Goal: Navigation & Orientation: Find specific page/section

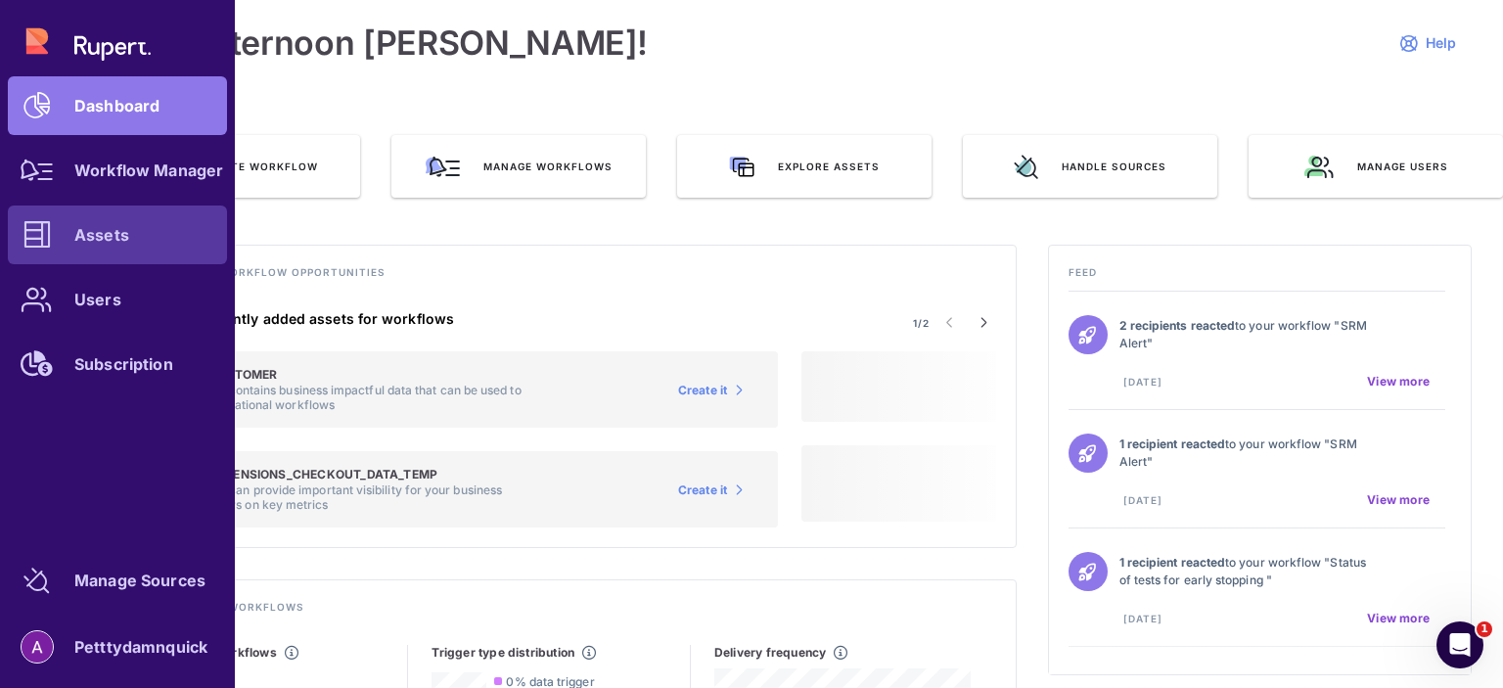
click at [114, 231] on div "Assets" at bounding box center [101, 235] width 55 height 12
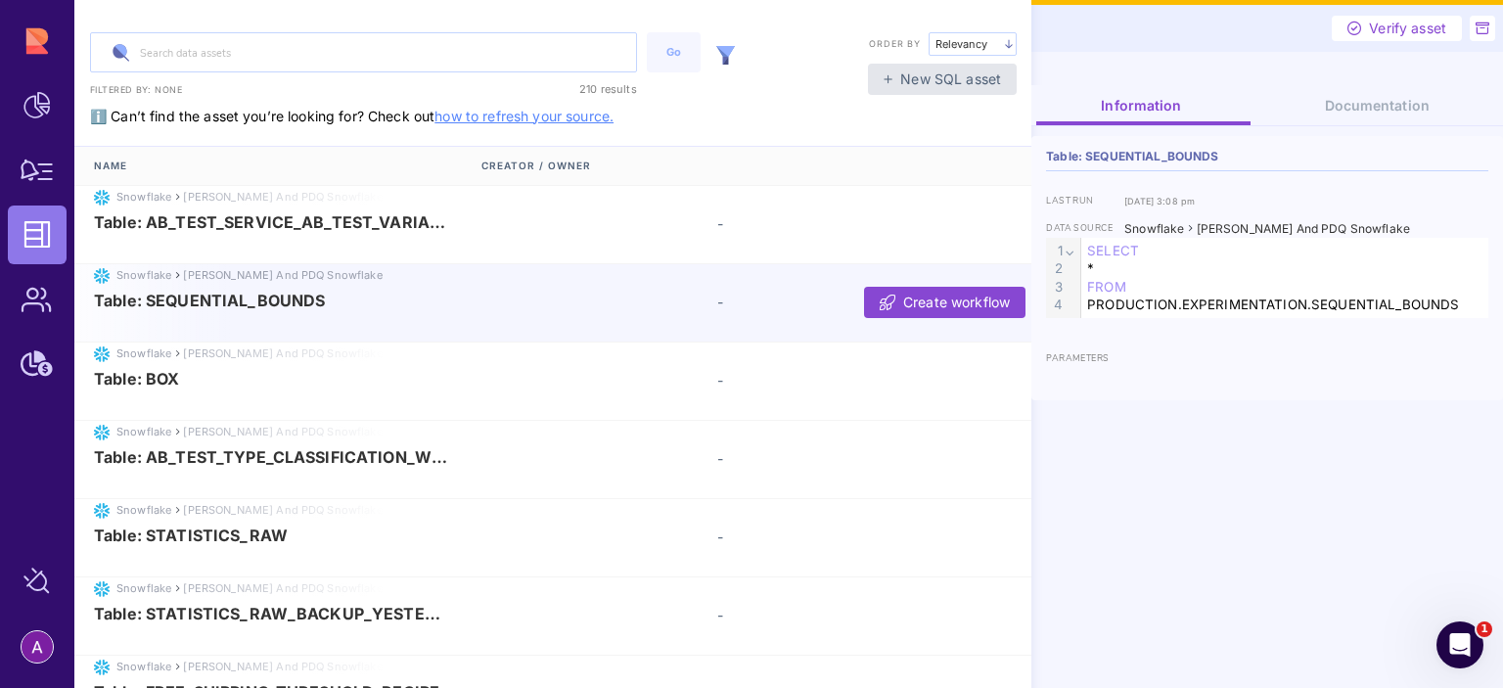
click at [713, 54] on div at bounding box center [725, 52] width 39 height 41
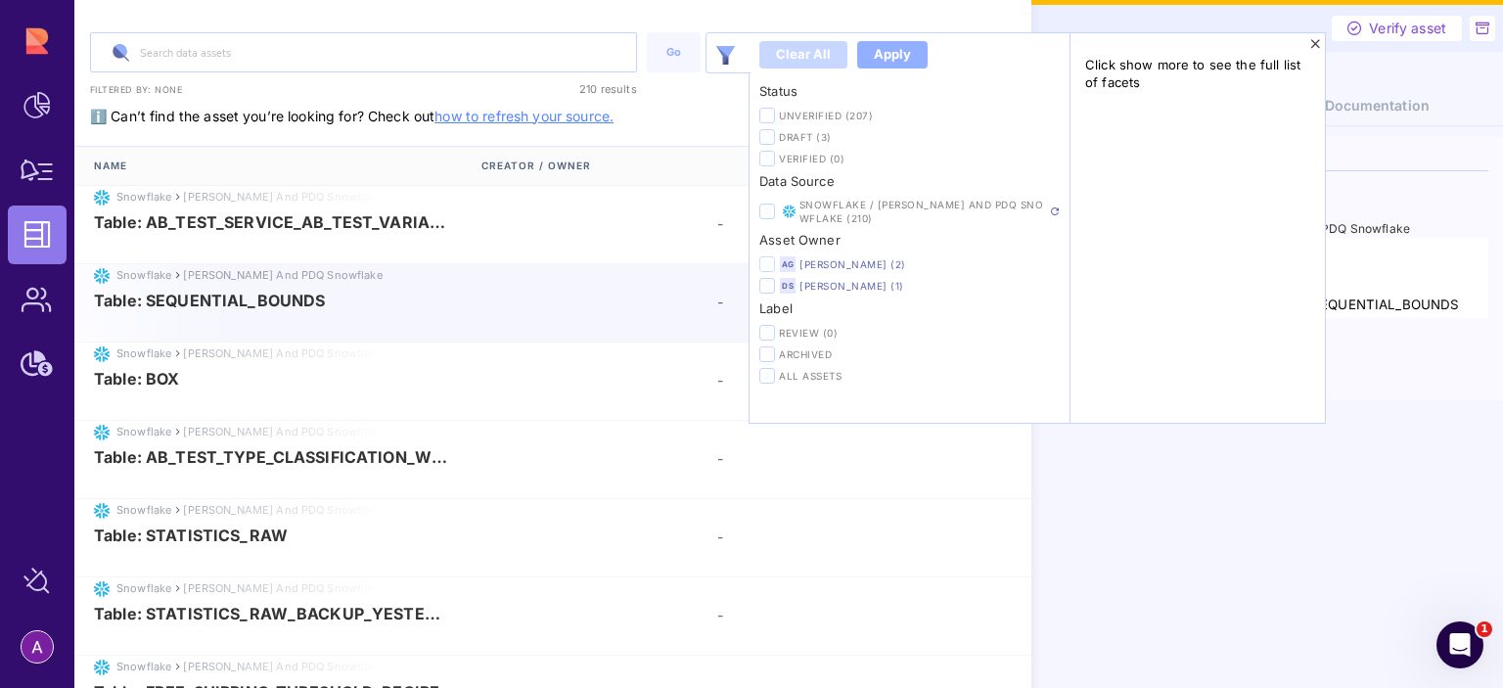
click at [769, 264] on icon at bounding box center [767, 264] width 10 height 11
click at [0, 0] on input "checkbox" at bounding box center [0, 0] width 0 height 0
click at [895, 49] on div "Apply" at bounding box center [892, 55] width 37 height 20
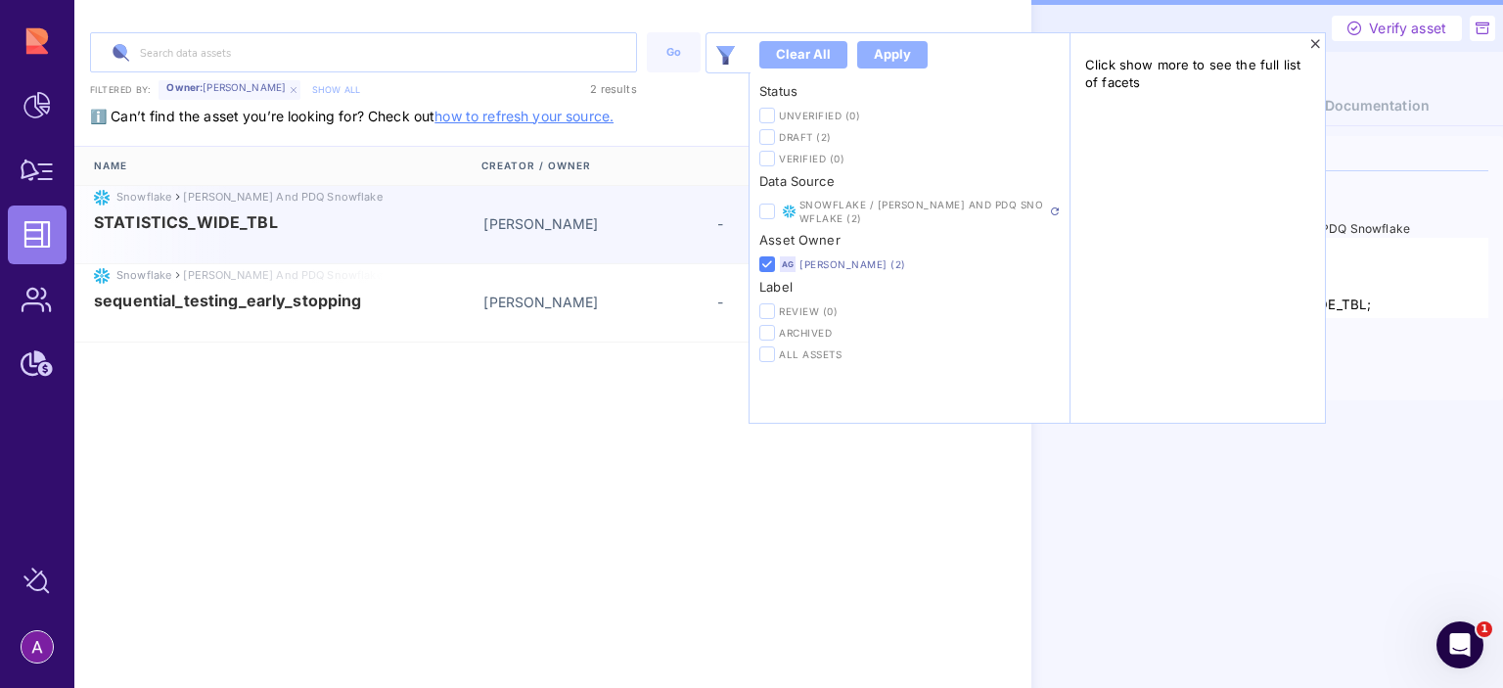
click at [323, 477] on div "Name Creator / Owner Snowflake Rupert and PDQ Snowflake STATISTICS_WIDE_TBL Avi…" at bounding box center [552, 366] width 957 height 440
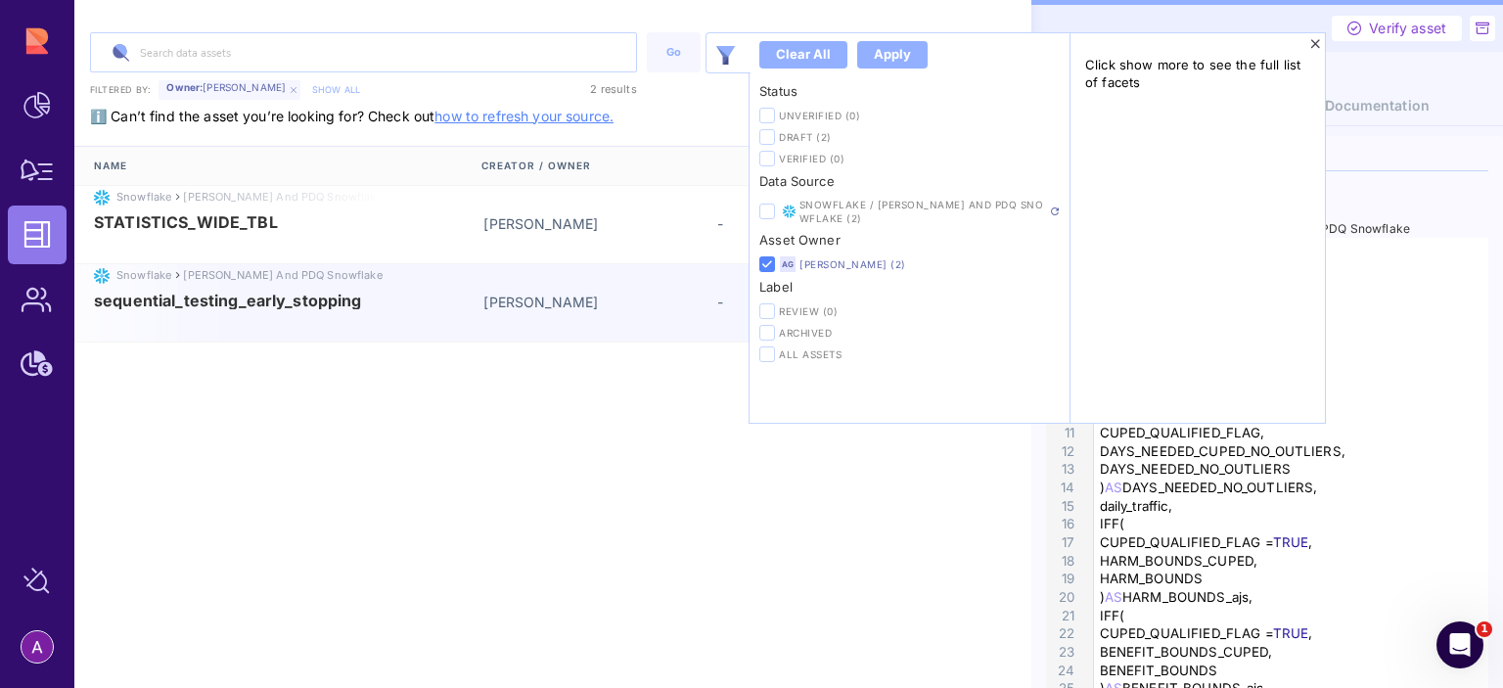
click at [329, 310] on div "sequential_testing_early_stopping Aviya Gemara -" at bounding box center [555, 302] width 963 height 21
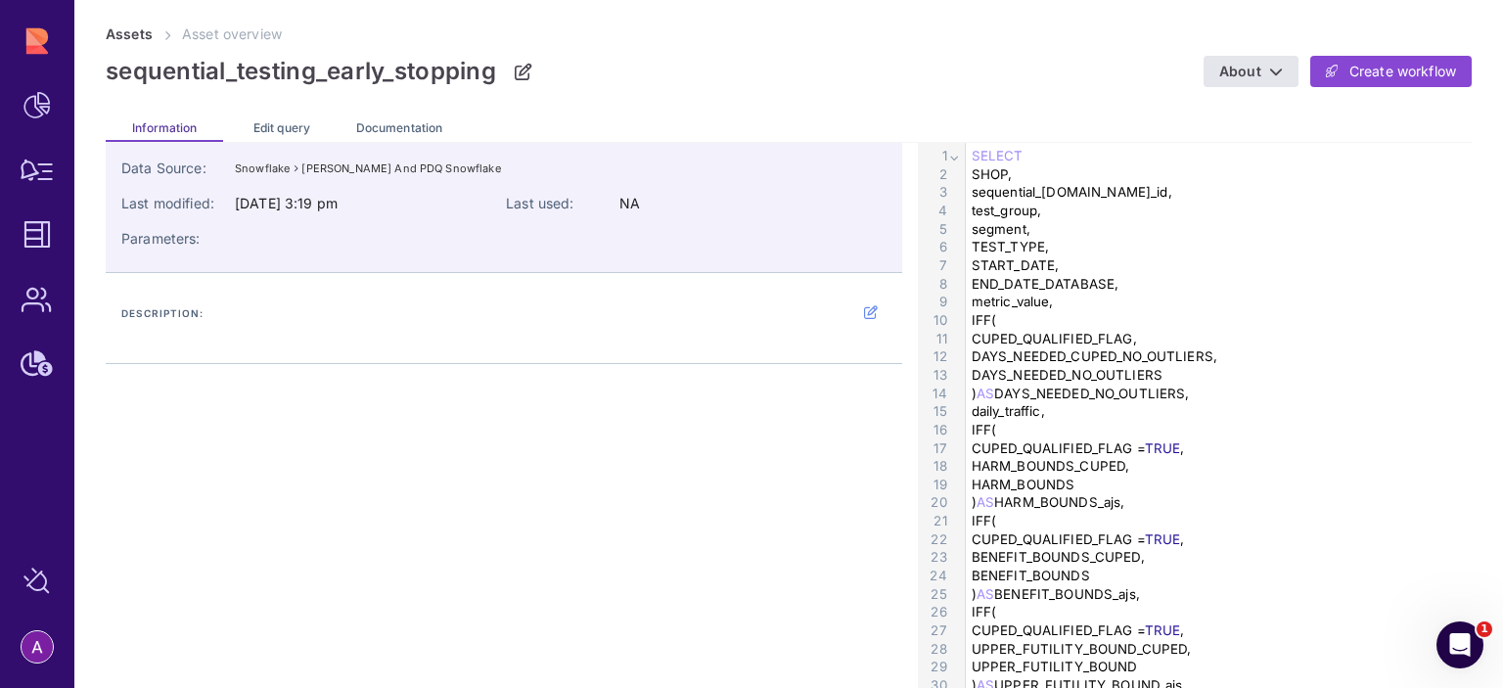
click at [290, 115] on div "Edit query" at bounding box center [281, 126] width 117 height 31
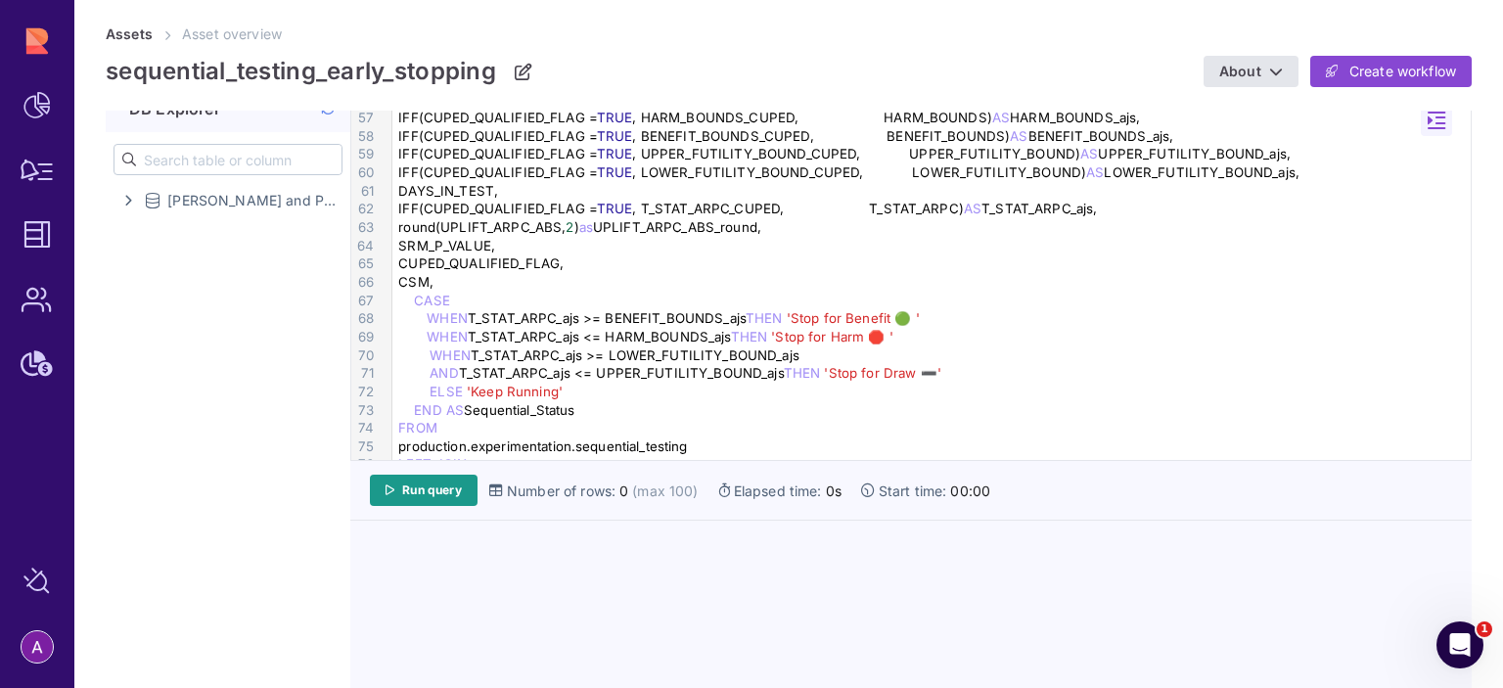
scroll to position [985, 0]
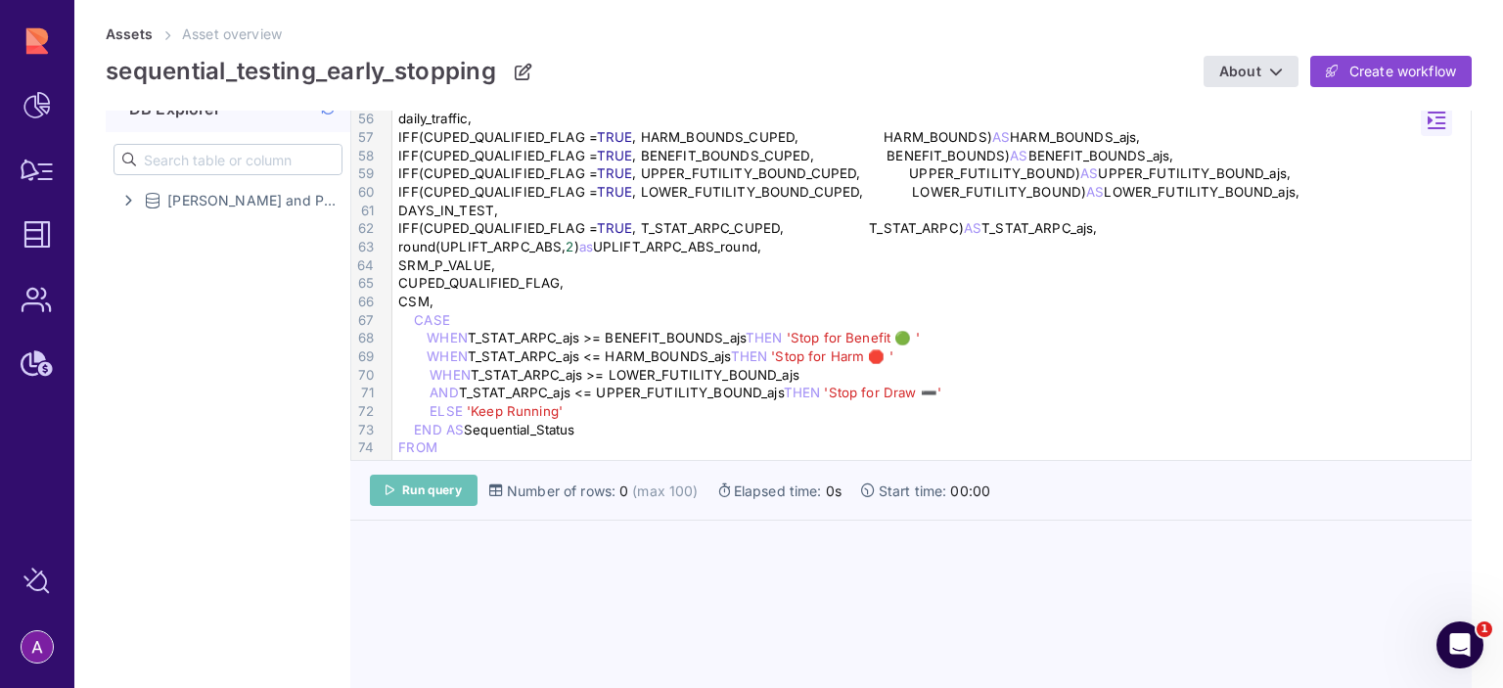
click at [410, 486] on span "Run query" at bounding box center [432, 490] width 60 height 16
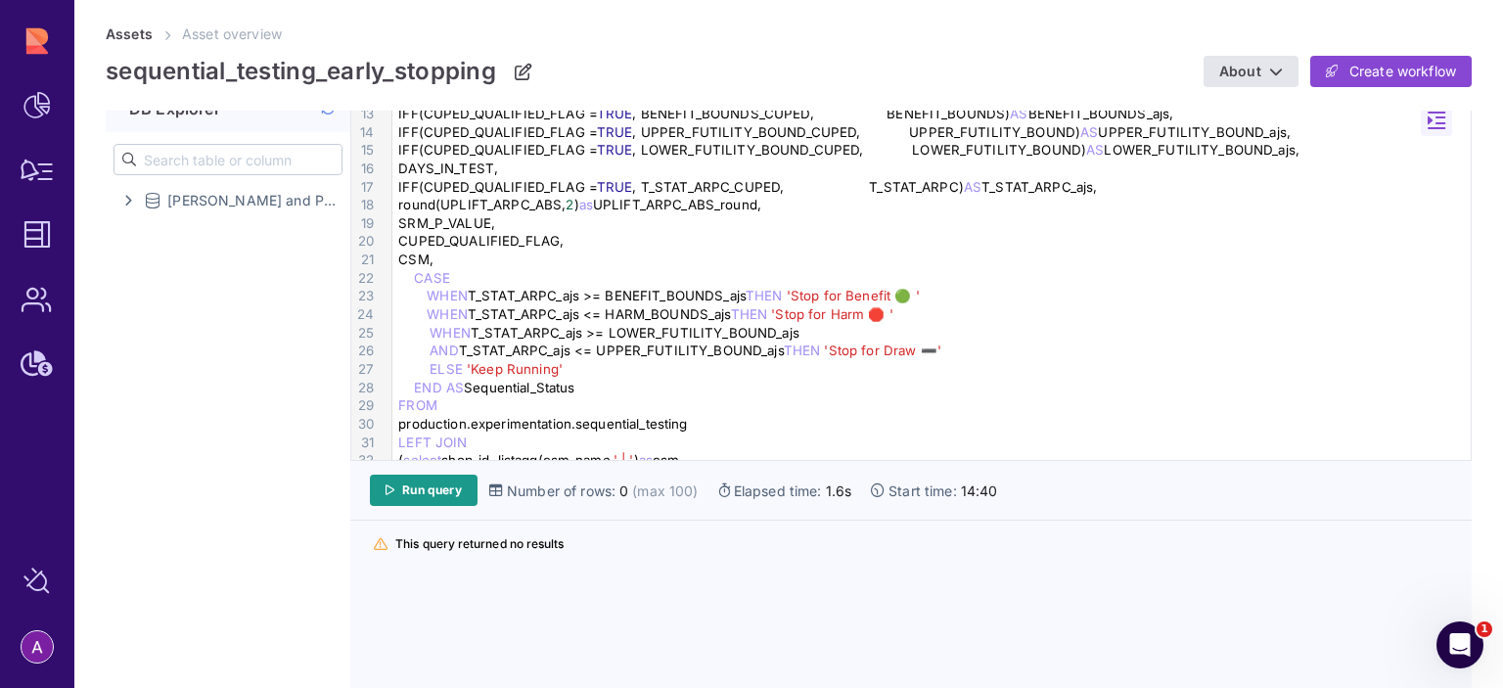
scroll to position [0, 0]
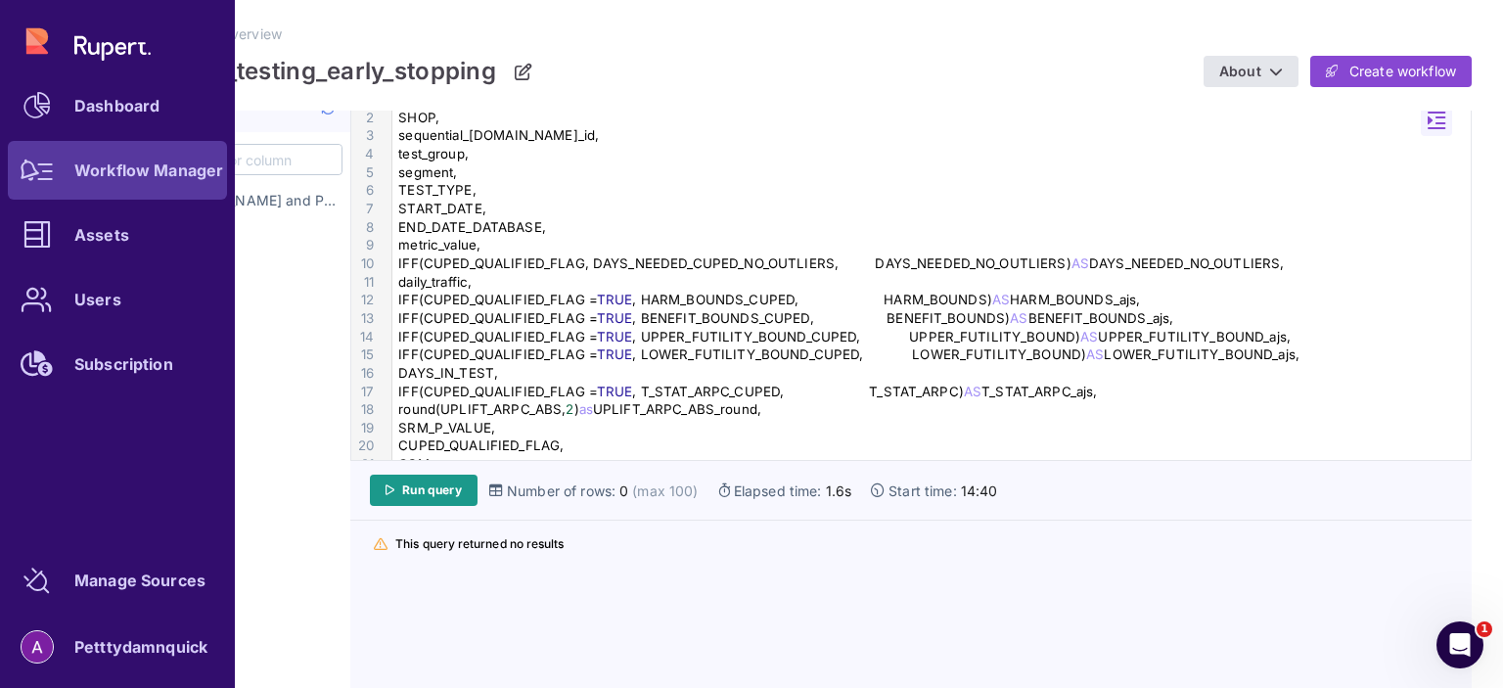
click at [39, 167] on icon at bounding box center [37, 171] width 33 height 22
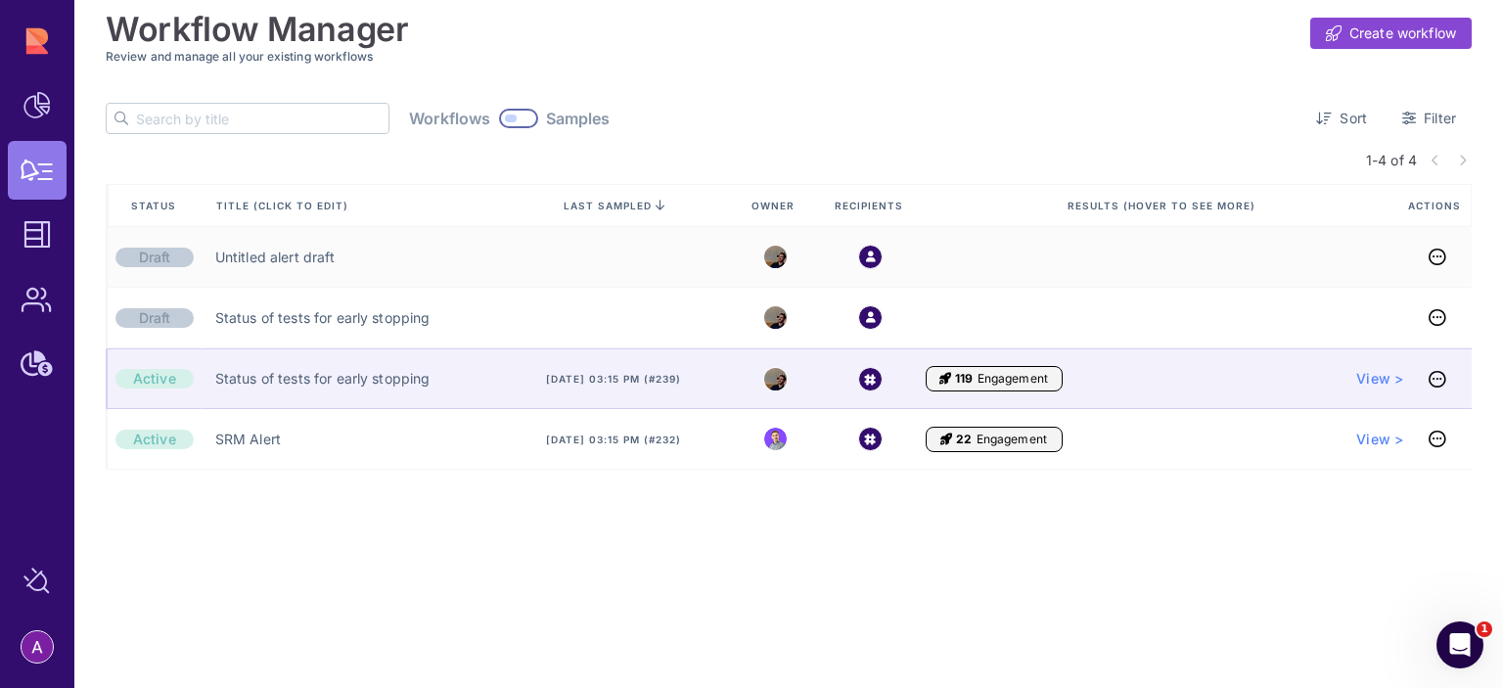
click at [472, 379] on div "Status of tests for early stopping" at bounding box center [352, 378] width 300 height 61
click at [471, 376] on div "Status of tests for early stopping" at bounding box center [352, 378] width 300 height 61
click at [1367, 372] on span "View >" at bounding box center [1379, 379] width 47 height 20
click at [256, 383] on link "Status of tests for early stopping" at bounding box center [322, 379] width 215 height 20
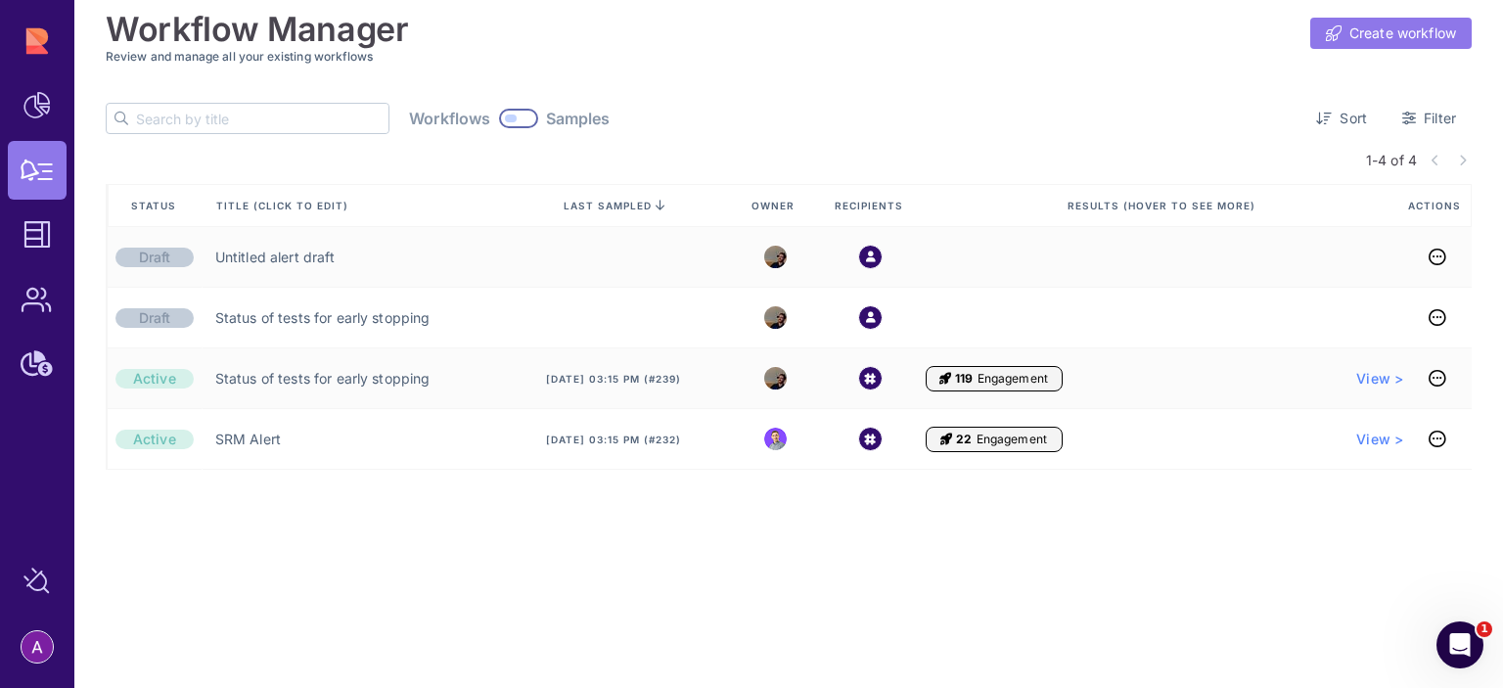
click at [1356, 25] on span "Create workflow" at bounding box center [1403, 33] width 107 height 20
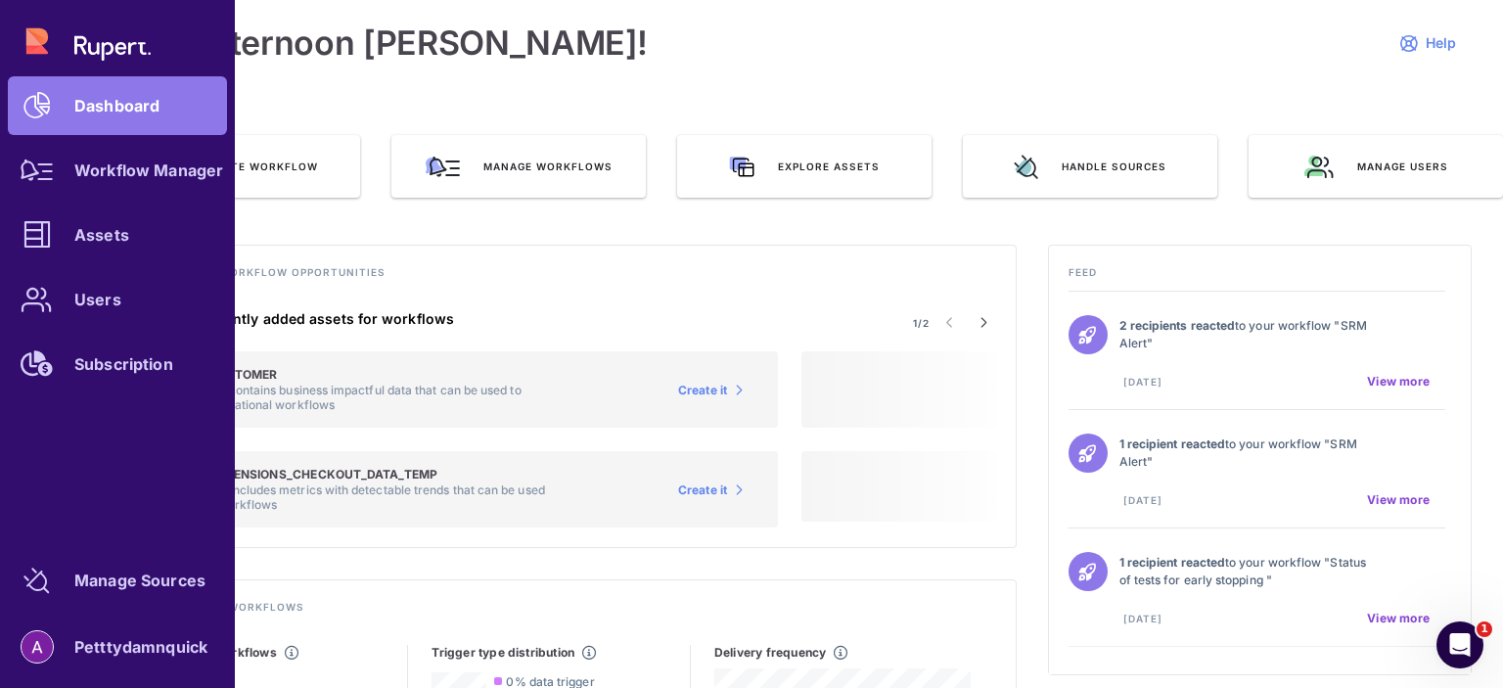
click at [68, 39] on div "Dashboard Workflow Manager Assets Users Subscription" at bounding box center [117, 203] width 219 height 382
drag, startPoint x: 38, startPoint y: 37, endPoint x: 139, endPoint y: 61, distance: 103.5
click at [38, 37] on div "Dashboard Workflow Manager Assets Users Subscription" at bounding box center [117, 203] width 219 height 382
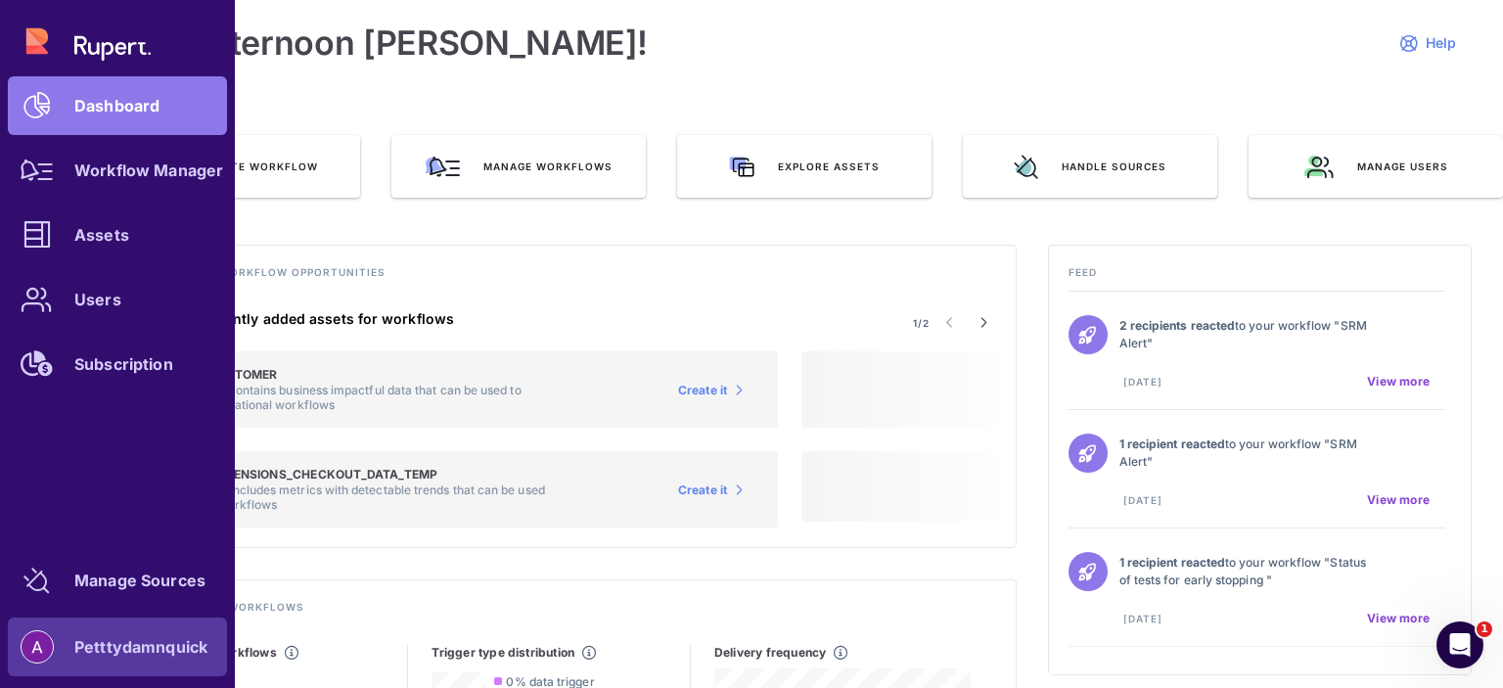
click at [80, 653] on div "Petttydamnquick" at bounding box center [140, 647] width 133 height 12
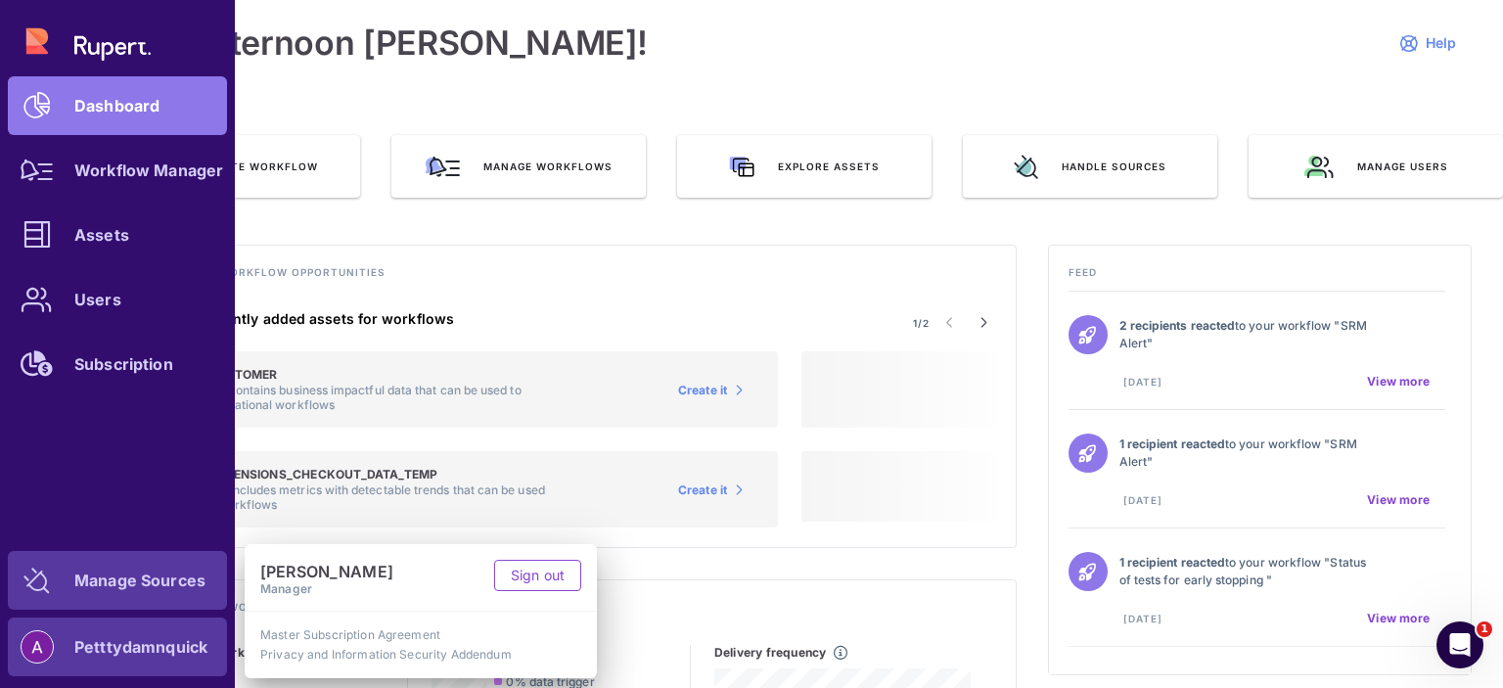
click at [99, 594] on link "Manage Sources" at bounding box center [117, 580] width 219 height 59
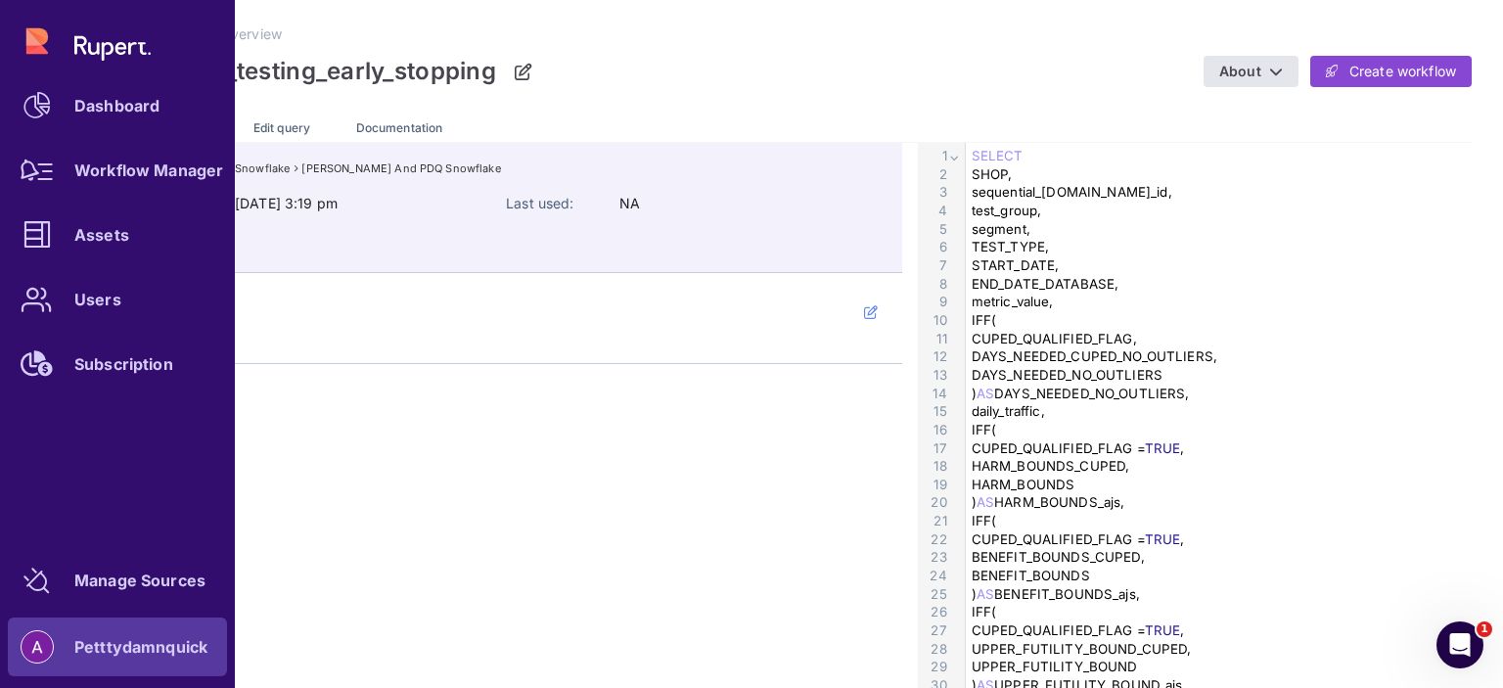
click at [86, 636] on div "Petttydamnquick" at bounding box center [117, 647] width 219 height 59
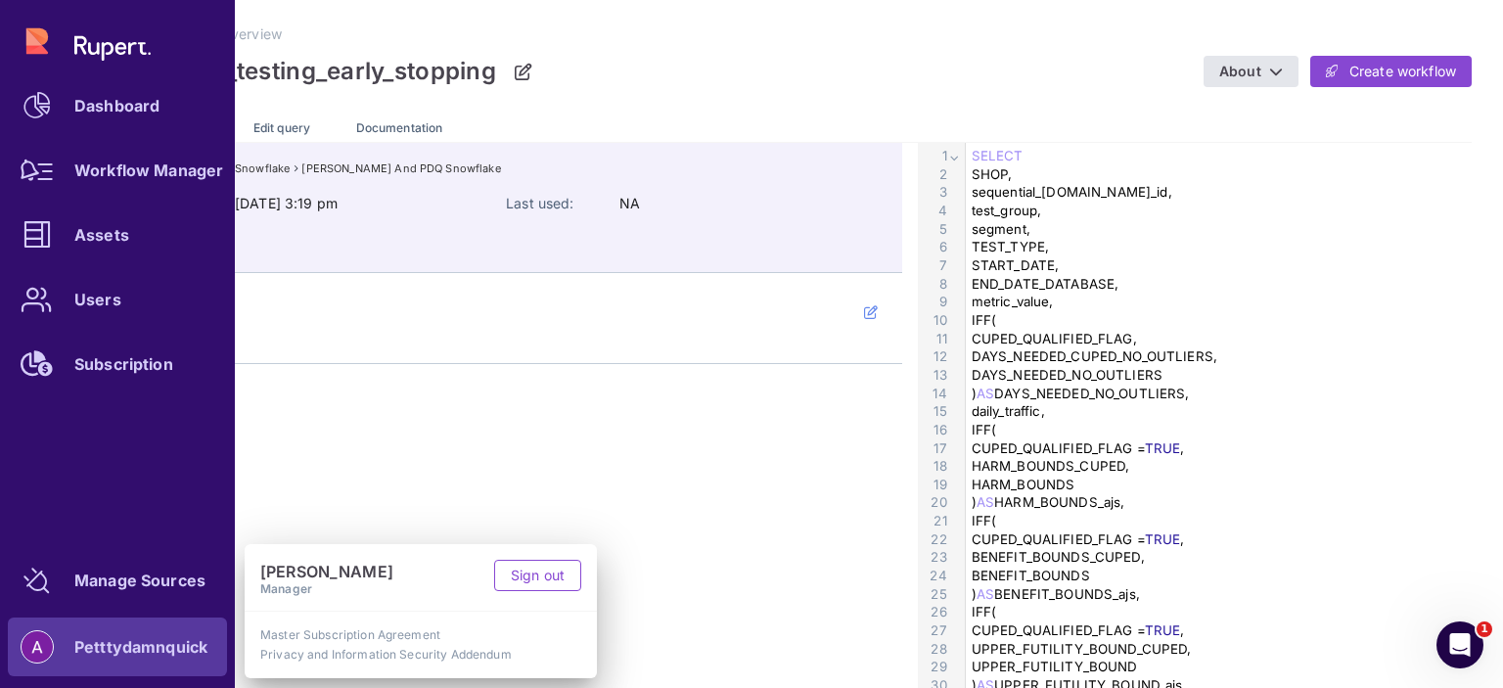
click at [403, 641] on link "Master Subscription Agreement" at bounding box center [420, 635] width 321 height 16
